Goal: Transaction & Acquisition: Purchase product/service

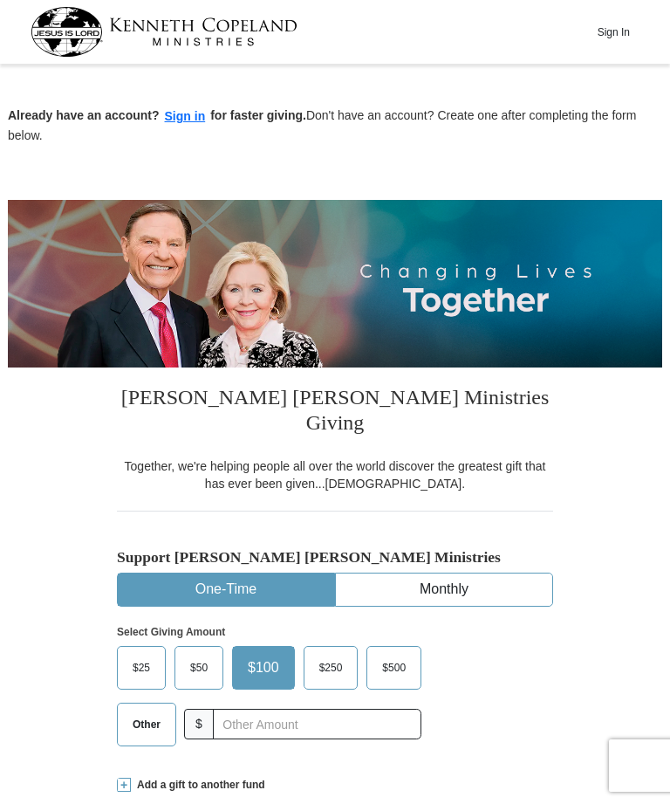
click at [337, 573] on button "Monthly" at bounding box center [444, 589] width 216 height 32
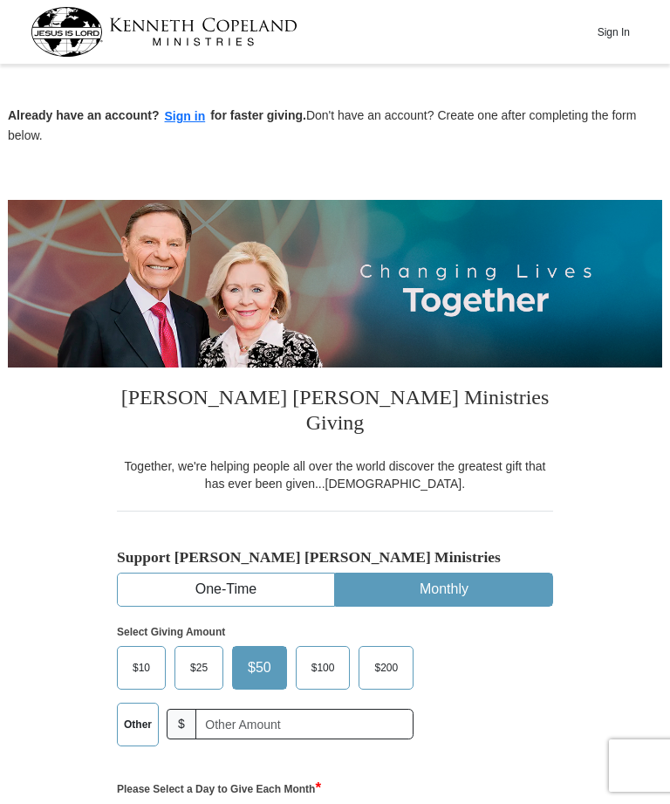
click at [209, 573] on button "One-Time" at bounding box center [226, 589] width 216 height 32
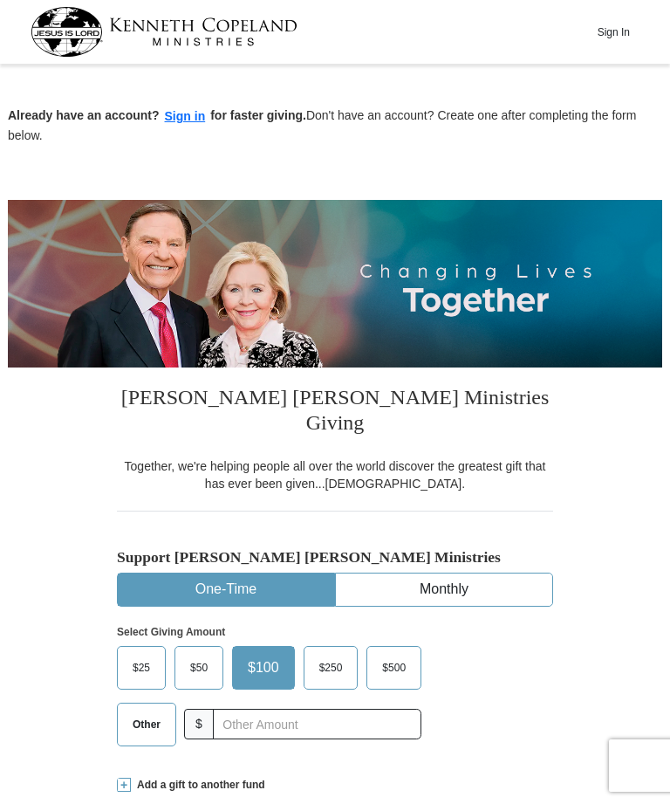
click at [201, 654] on span "$50" at bounding box center [198, 667] width 35 height 26
click at [0, 0] on input "$50" at bounding box center [0, 0] width 0 height 0
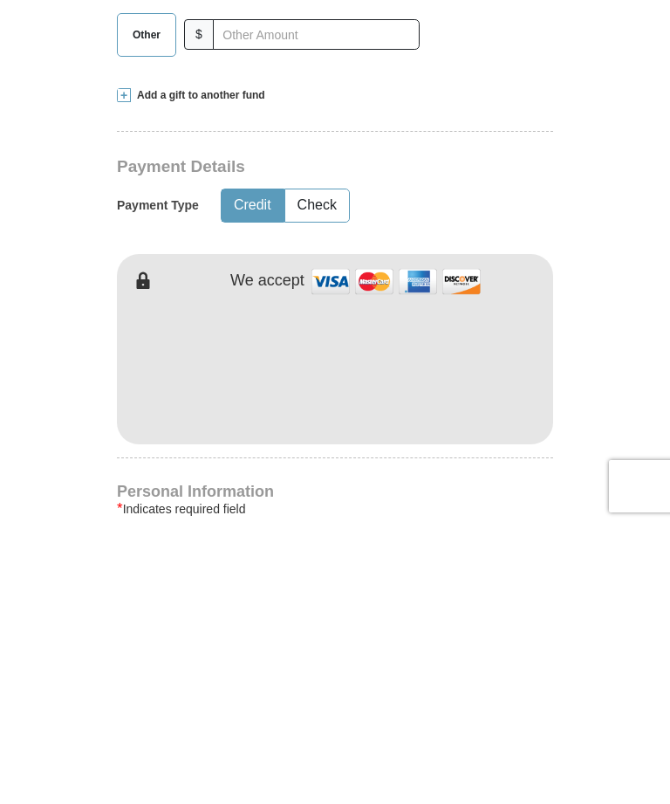
scroll to position [689, 0]
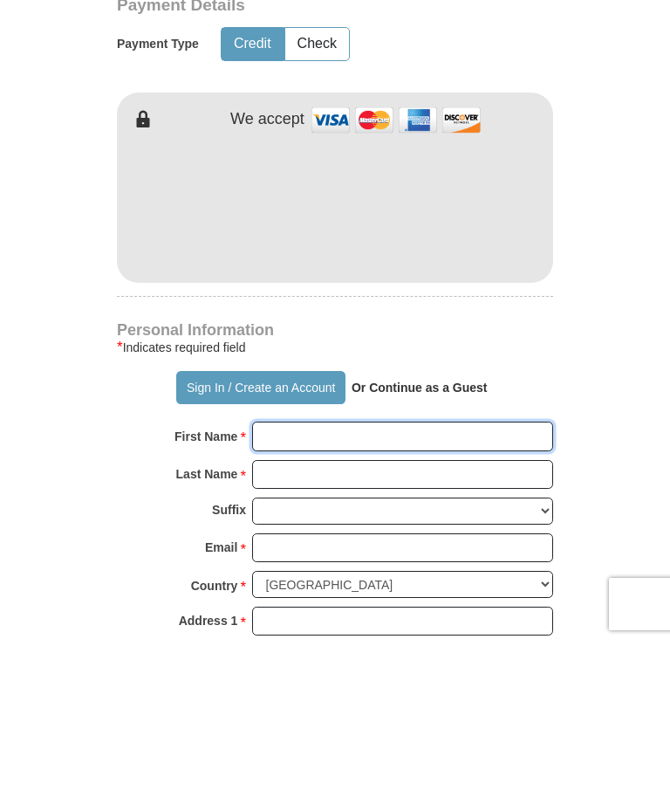
click at [269, 583] on input "First Name *" at bounding box center [402, 598] width 301 height 30
type input "[PERSON_NAME]"
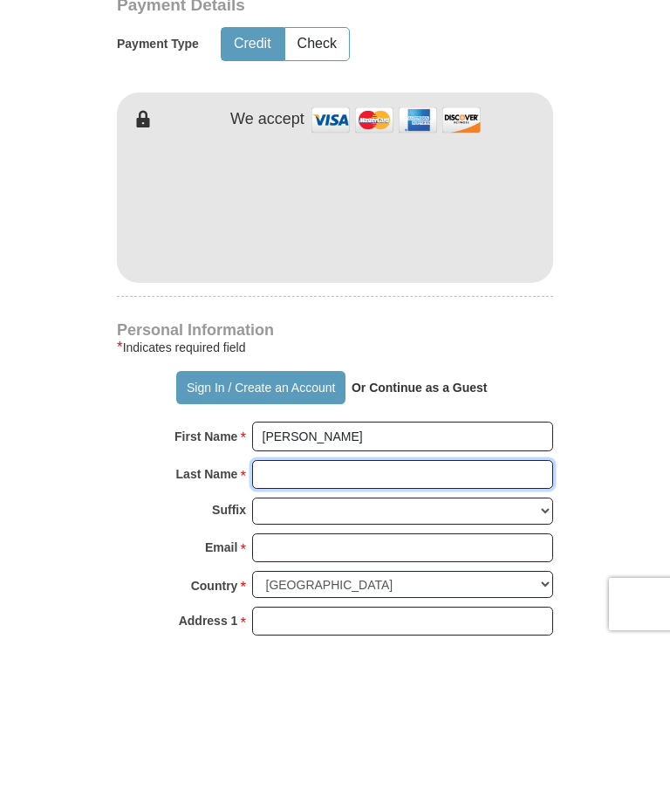
type input "[PERSON_NAME]"
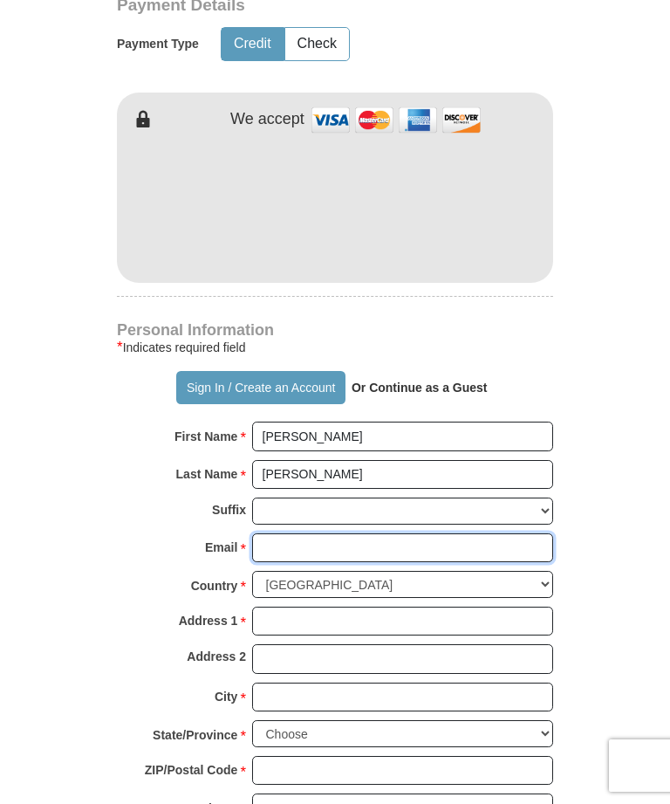
click at [272, 533] on input "Email *" at bounding box center [402, 548] width 301 height 30
type input "[PERSON_NAME][EMAIL_ADDRESS][DOMAIN_NAME]"
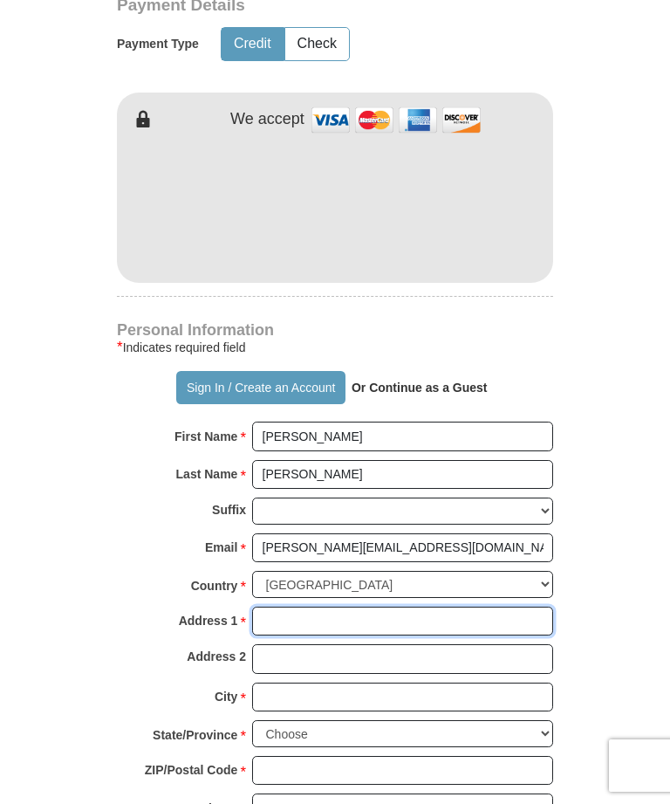
click at [267, 606] on input "Address 1 *" at bounding box center [402, 621] width 301 height 30
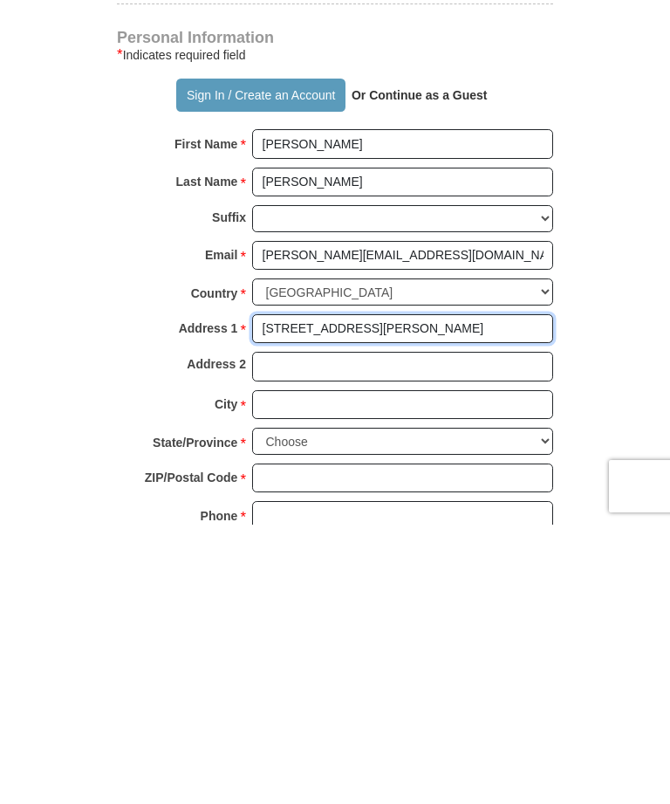
type input "[STREET_ADDRESS][PERSON_NAME]"
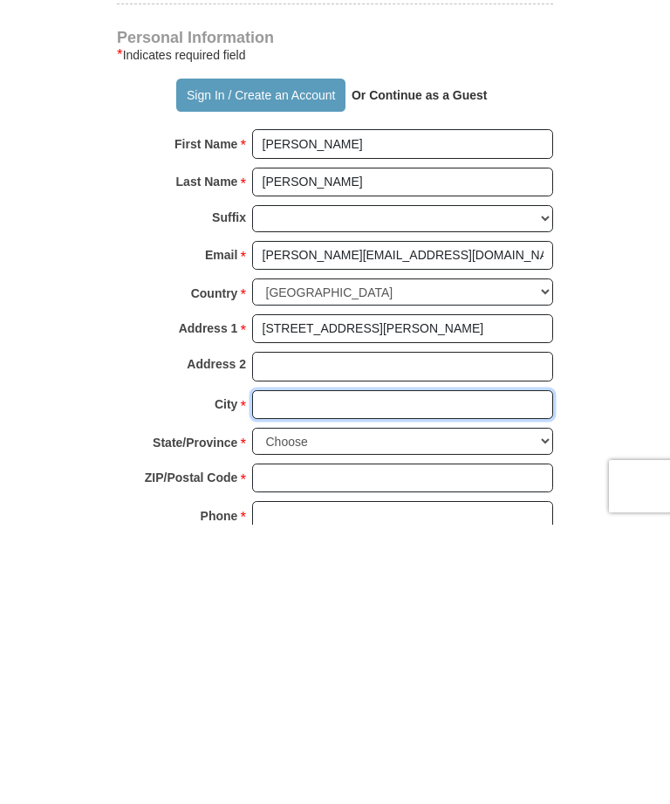
click at [277, 669] on input "City *" at bounding box center [402, 684] width 301 height 30
type input "[GEOGRAPHIC_DATA]"
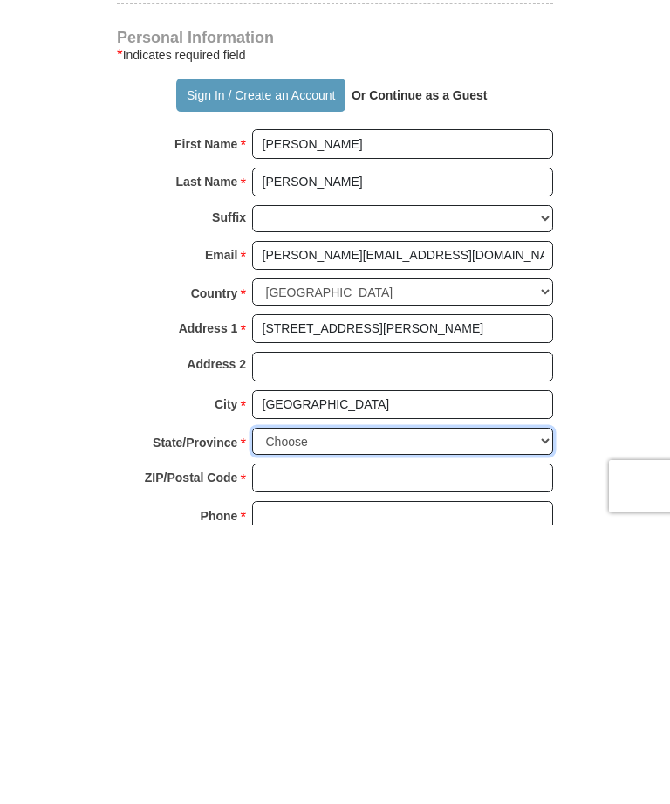
click at [551, 707] on select "Choose [US_STATE] [US_STATE] [US_STATE] [US_STATE] [US_STATE] Armed Forces Amer…" at bounding box center [402, 720] width 301 height 27
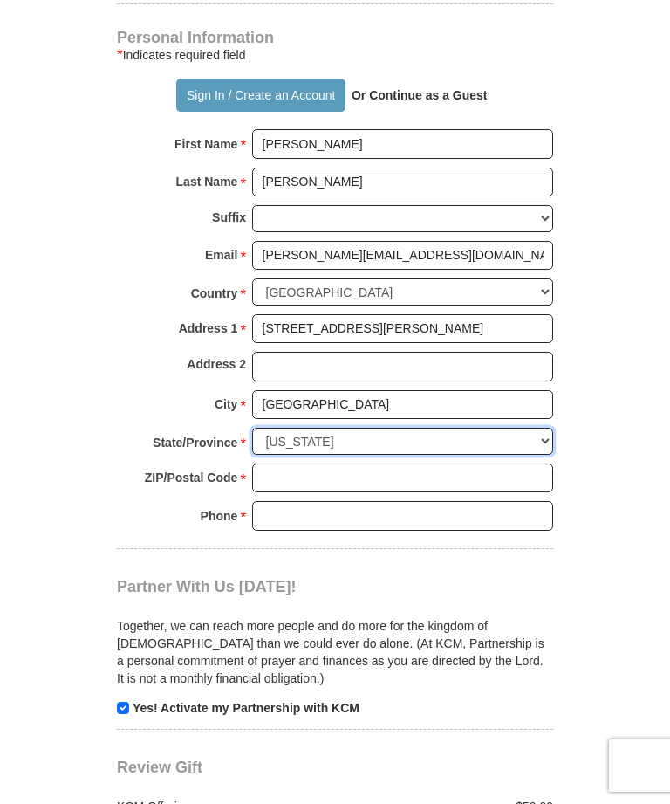
click at [537, 428] on select "Choose [US_STATE] [US_STATE] [US_STATE] [US_STATE] [US_STATE] Armed Forces Amer…" at bounding box center [402, 441] width 301 height 27
select select "MI"
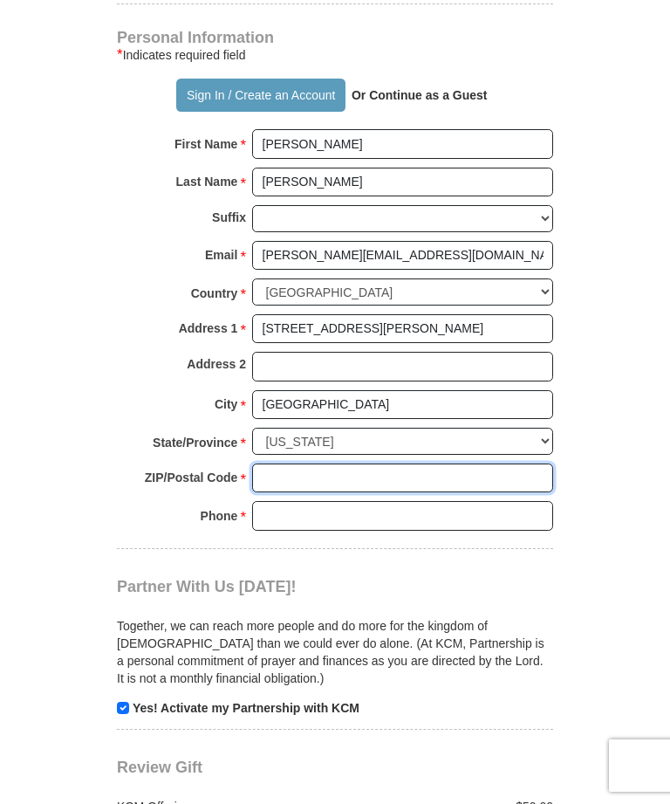
click at [289, 463] on input "ZIP/Postal Code *" at bounding box center [402, 478] width 301 height 30
type input "48847"
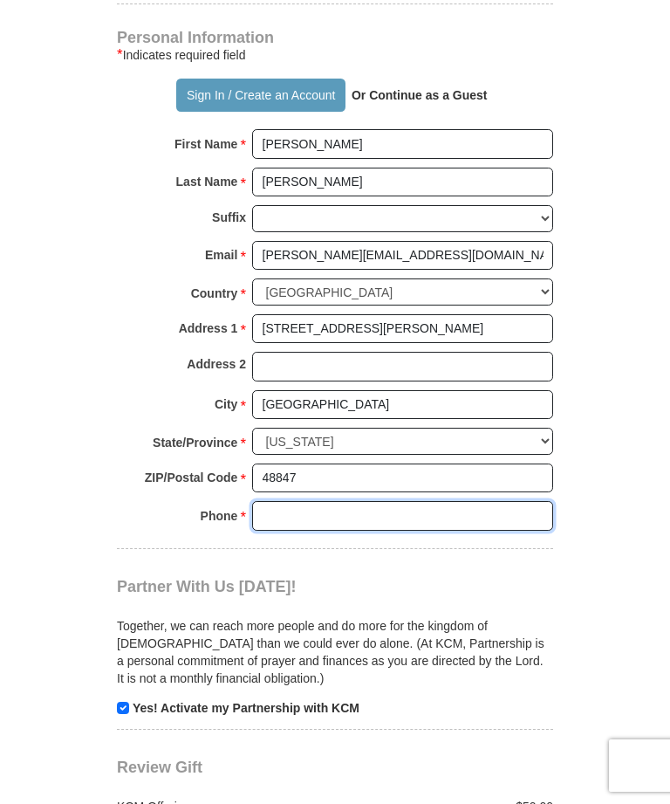
click at [269, 501] on input "Phone * *" at bounding box center [402, 516] width 301 height 30
type input "9898752129"
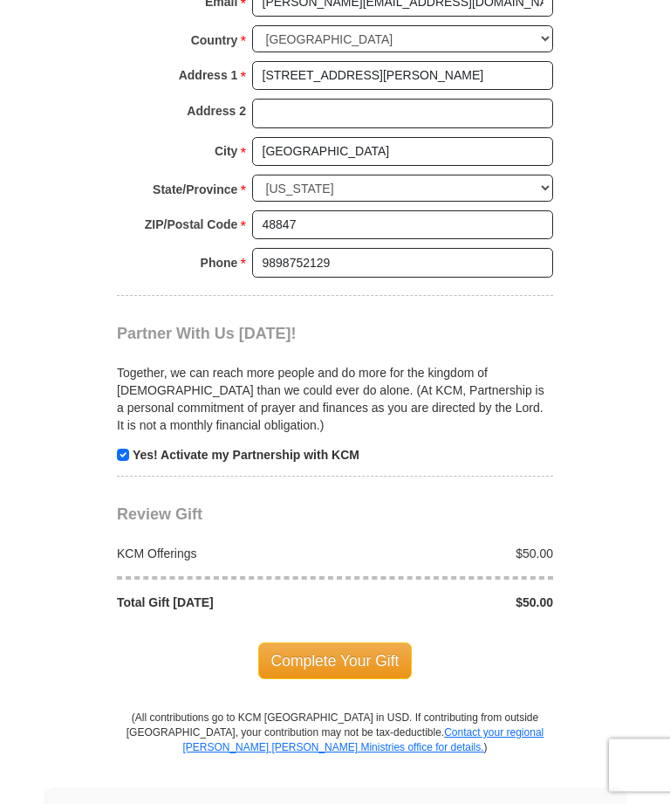
scroll to position [1398, 0]
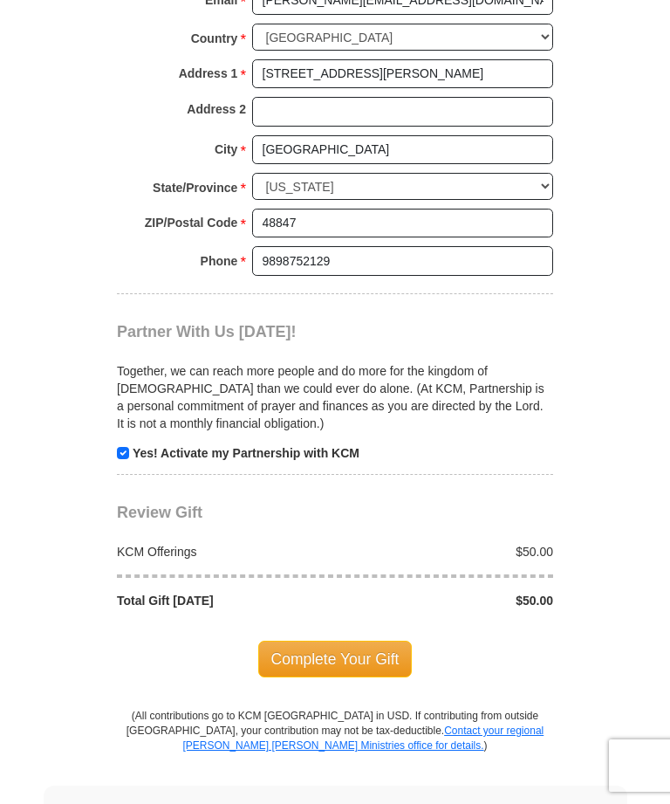
click at [325, 640] on span "Complete Your Gift" at bounding box center [335, 658] width 154 height 37
